Goal: Task Accomplishment & Management: Use online tool/utility

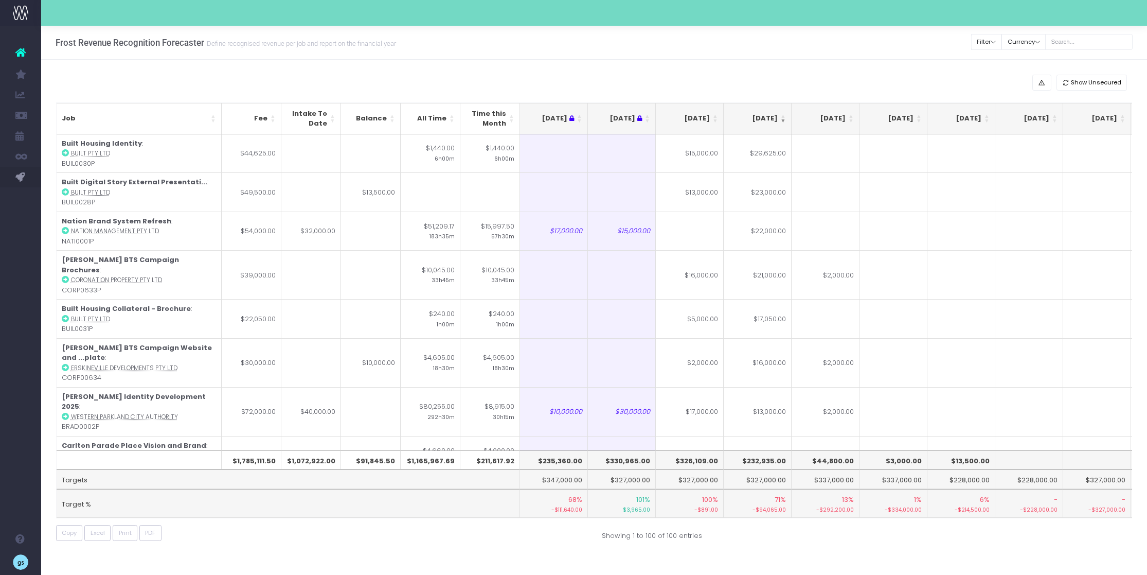
scroll to position [0, 120]
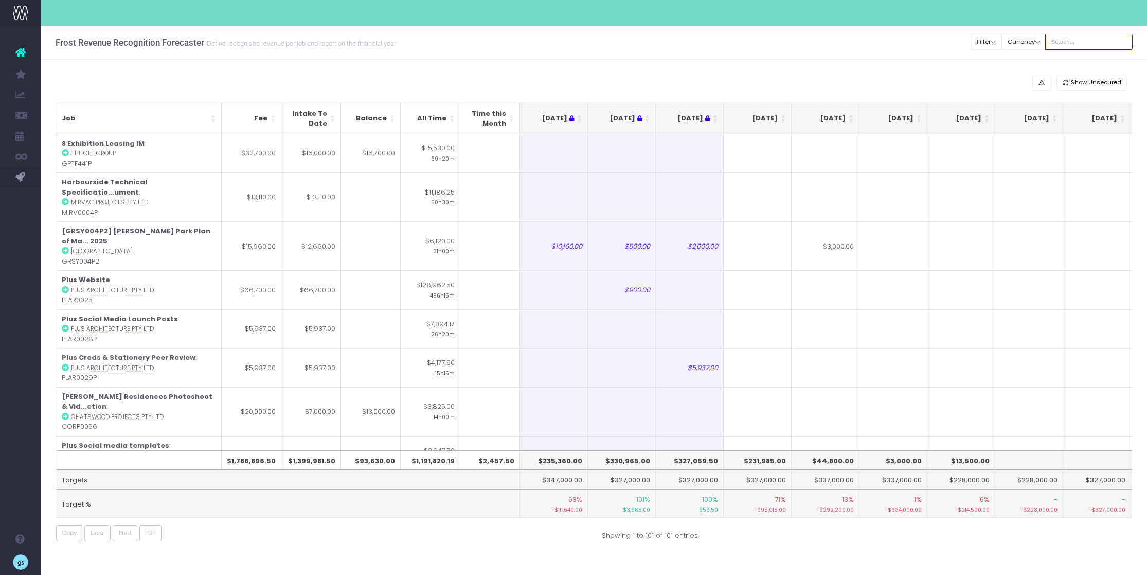
click at [1082, 41] on input "text" at bounding box center [1088, 42] width 87 height 16
click at [1074, 42] on input "text" at bounding box center [1088, 42] width 87 height 16
type input "georgia"
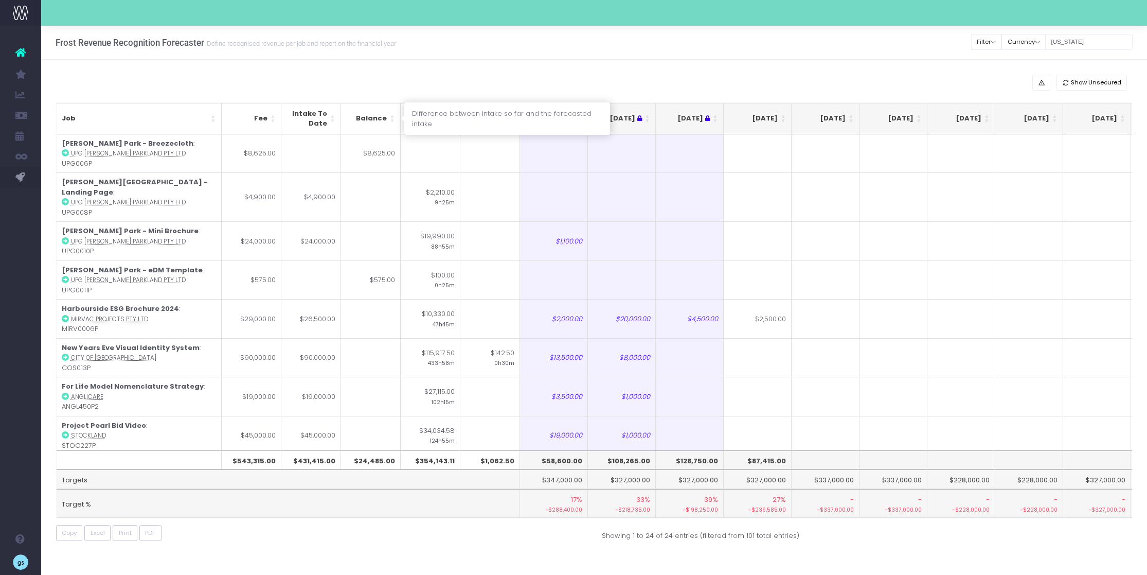
click at [391, 114] on th "Balance" at bounding box center [371, 118] width 60 height 31
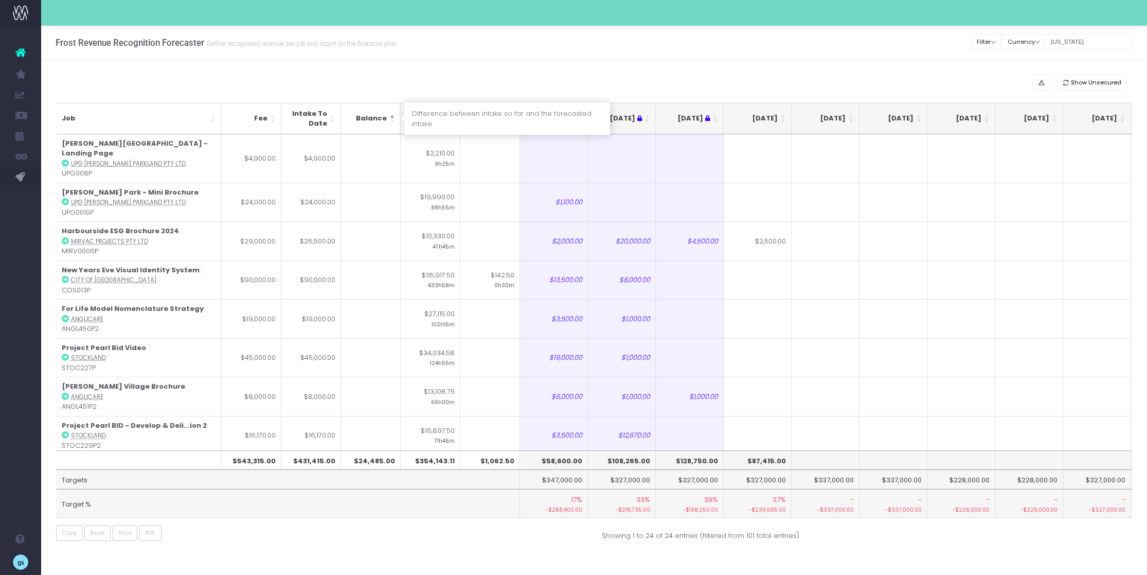
click at [391, 114] on th "Balance" at bounding box center [371, 118] width 60 height 31
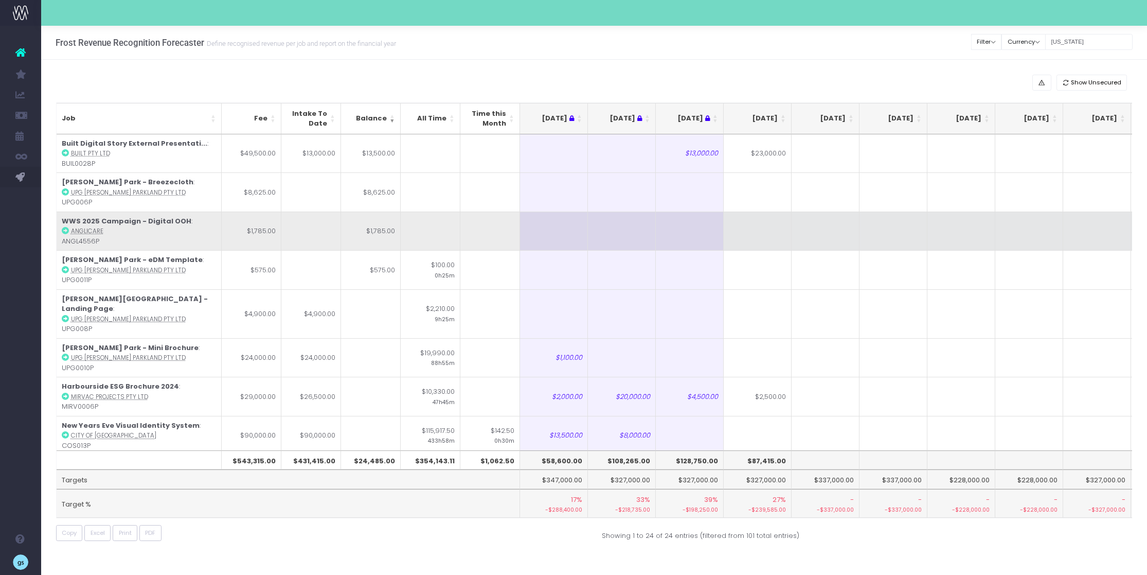
click at [769, 236] on td at bounding box center [758, 230] width 68 height 39
type input "1700"
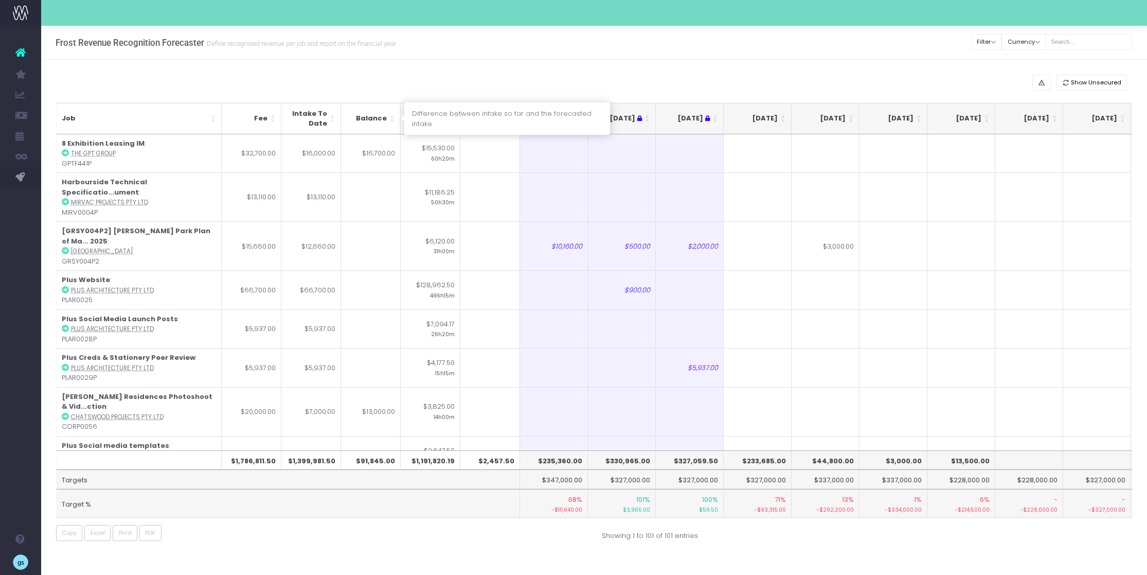
click at [392, 116] on th "Balance" at bounding box center [371, 118] width 60 height 31
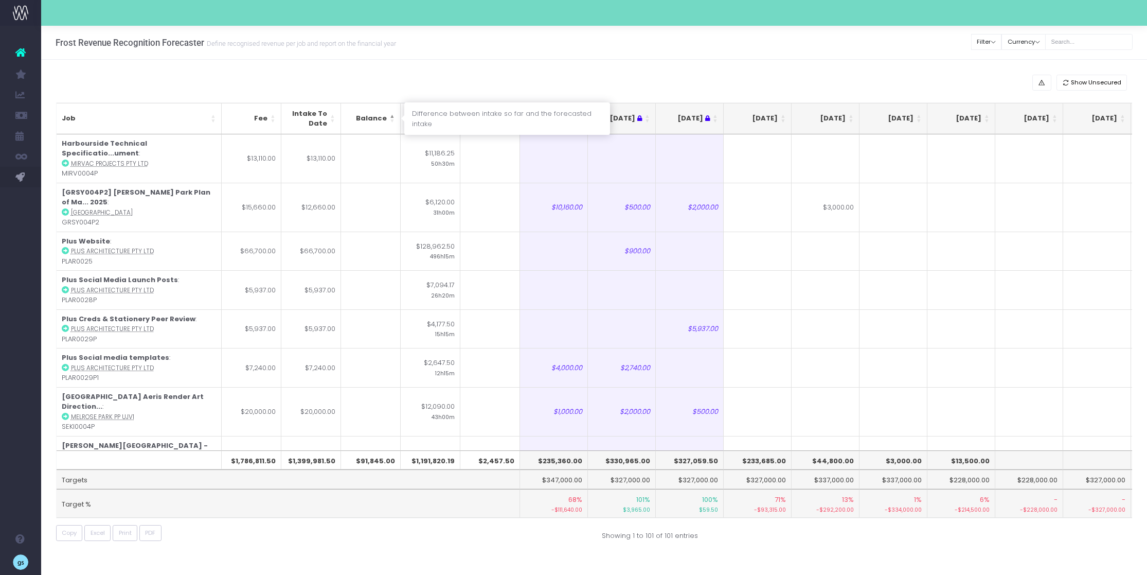
click at [392, 116] on th "Balance" at bounding box center [371, 118] width 60 height 31
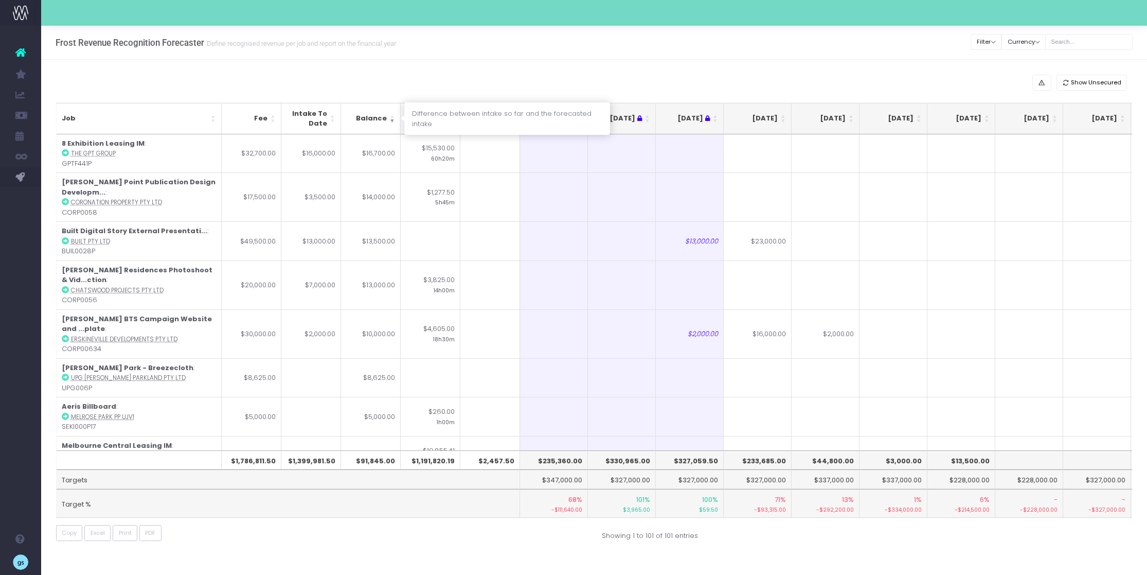
click at [392, 119] on th "Balance" at bounding box center [371, 118] width 60 height 31
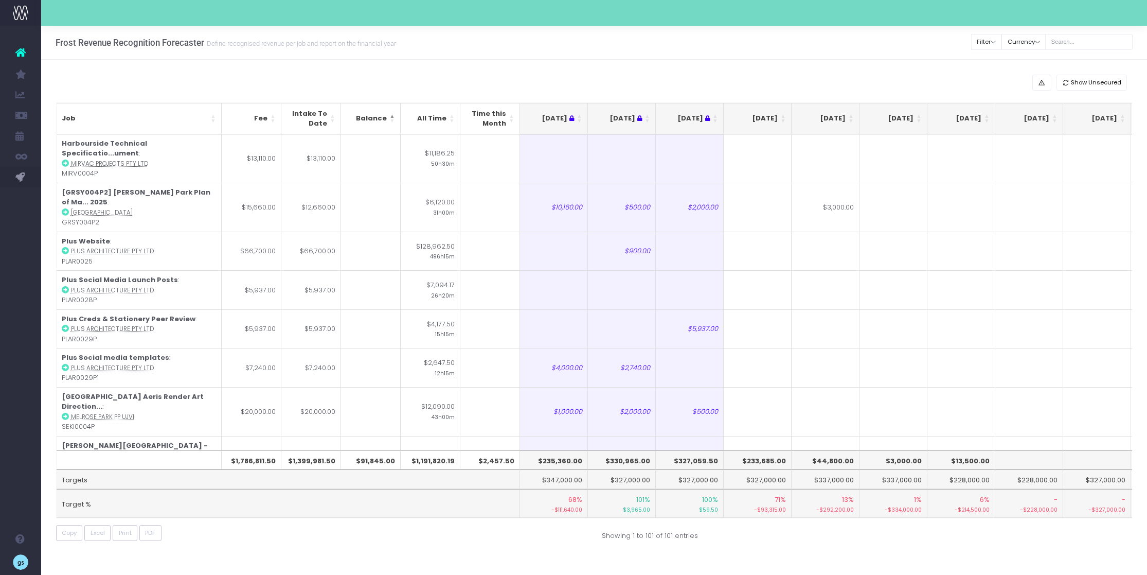
click at [783, 117] on th "[DATE]" at bounding box center [758, 118] width 68 height 31
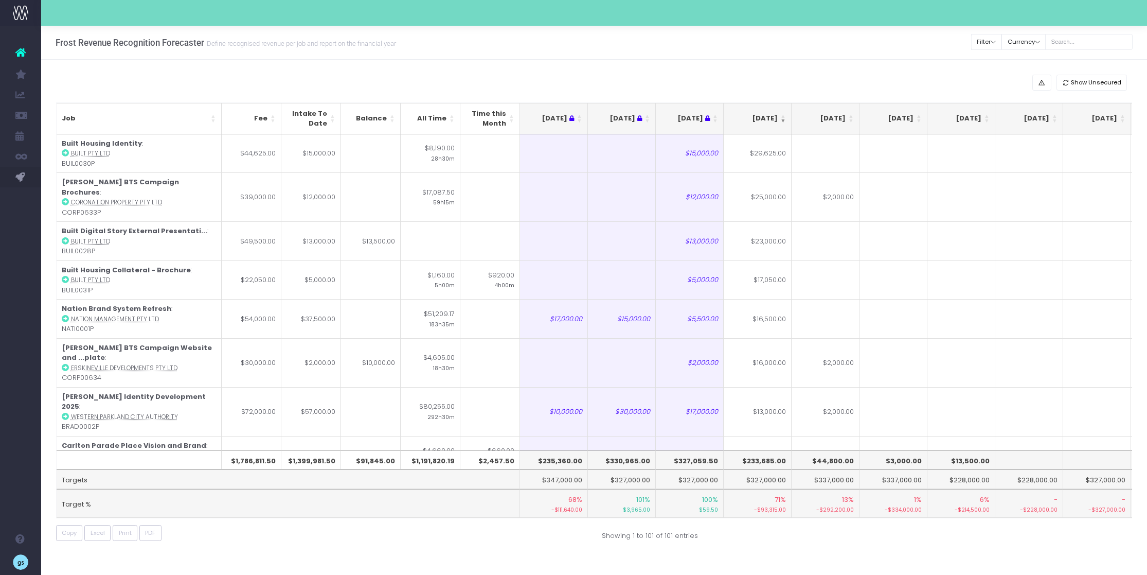
click at [783, 117] on th "[DATE]" at bounding box center [758, 118] width 68 height 31
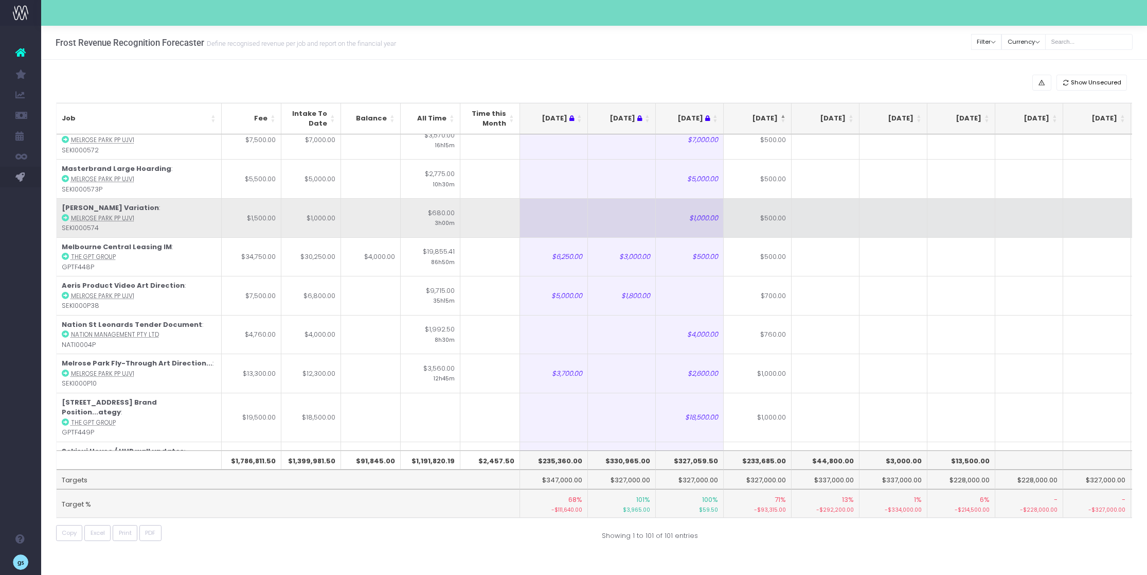
scroll to position [2936, 0]
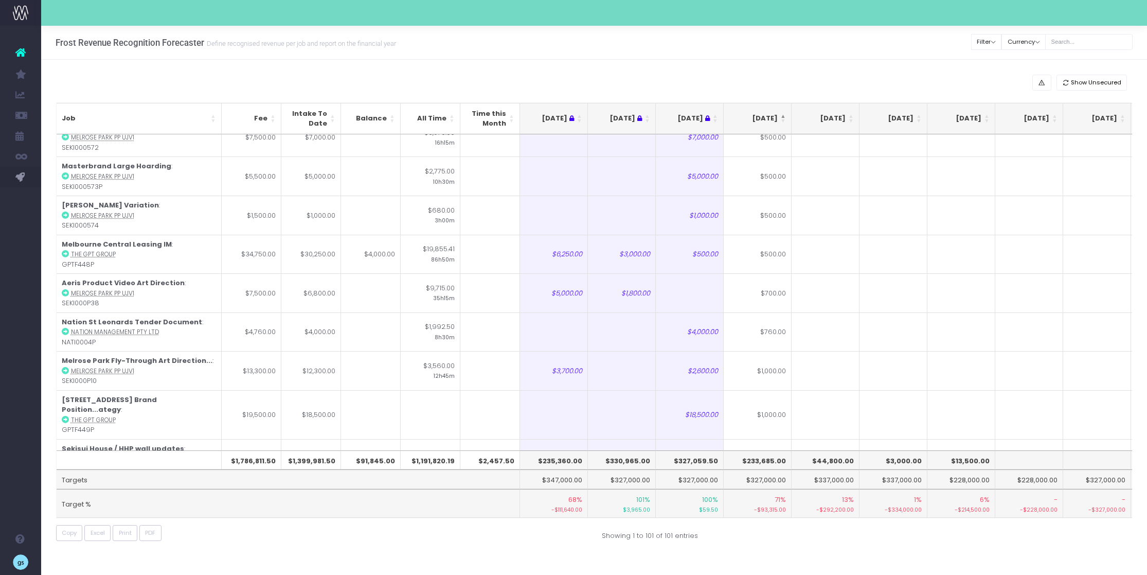
click at [784, 117] on th "[DATE]" at bounding box center [758, 118] width 68 height 31
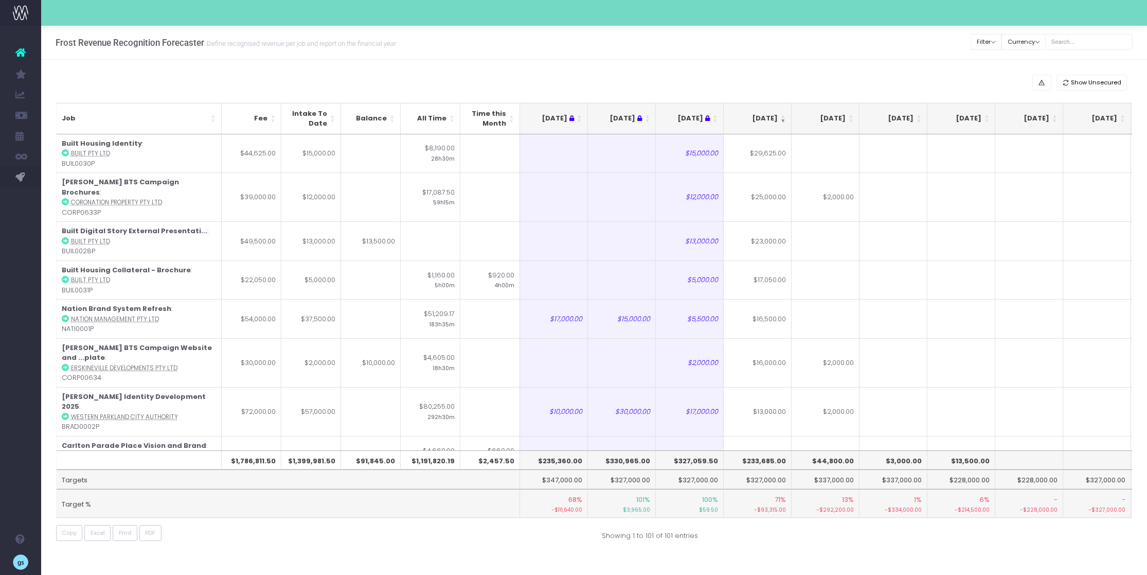
click at [785, 118] on th "[DATE]" at bounding box center [758, 118] width 68 height 31
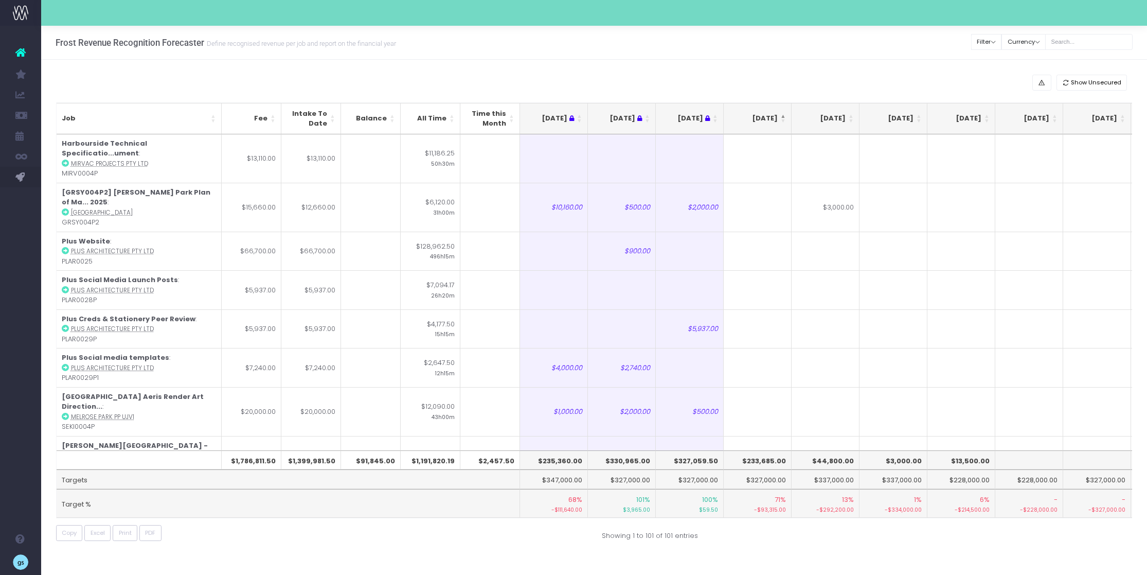
click at [783, 115] on th "[DATE]" at bounding box center [758, 118] width 68 height 31
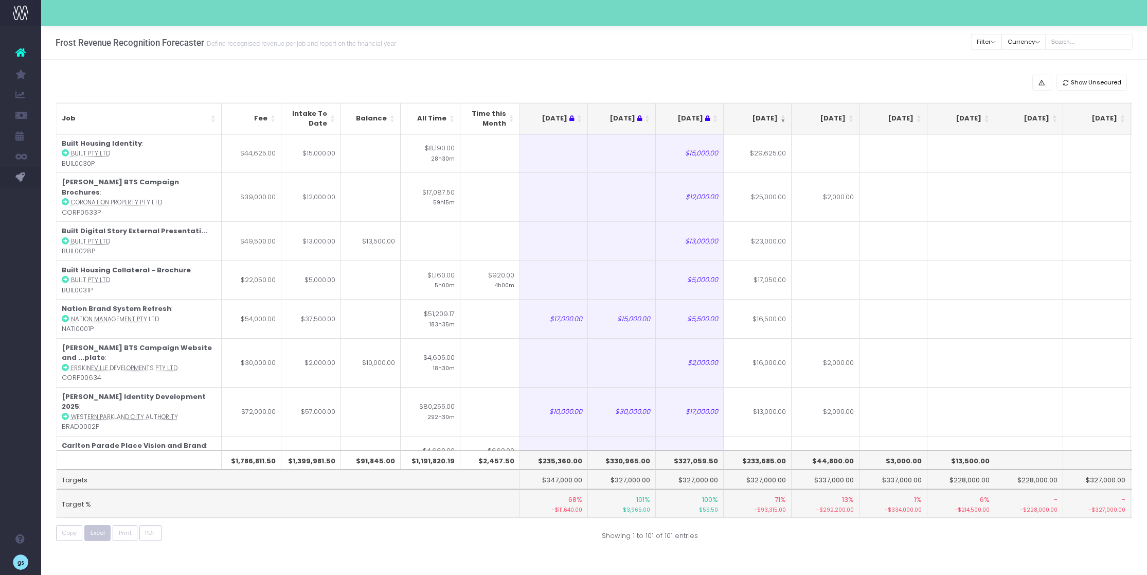
click at [97, 533] on span "Excel" at bounding box center [98, 532] width 14 height 9
